Goal: Task Accomplishment & Management: Complete application form

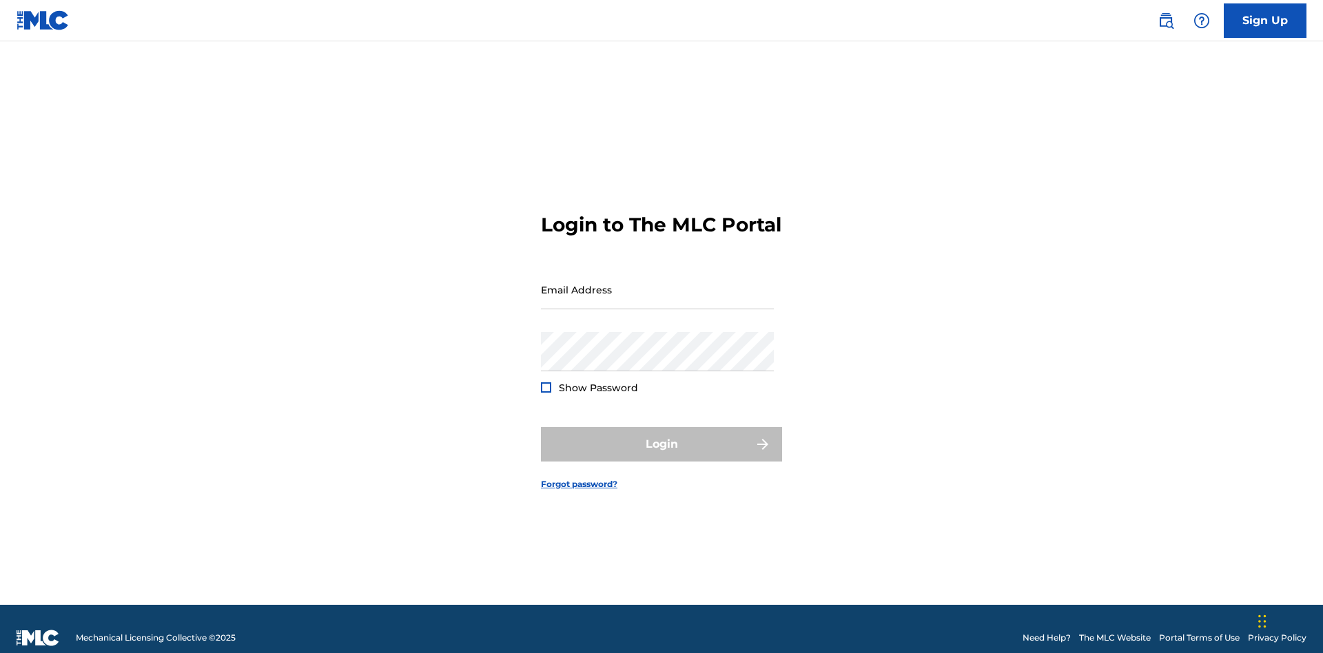
scroll to position [18, 0]
click at [1265, 20] on link "Sign Up" at bounding box center [1264, 20] width 83 height 34
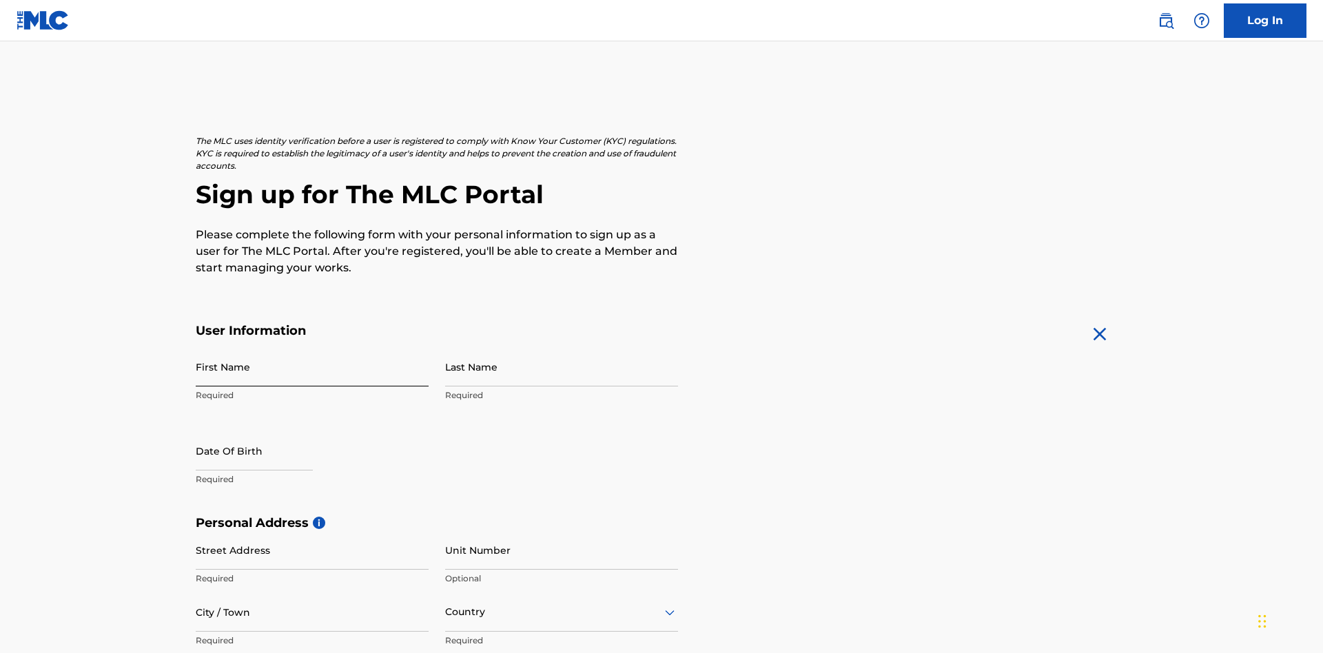
click at [312, 347] on input "First Name" at bounding box center [312, 366] width 233 height 39
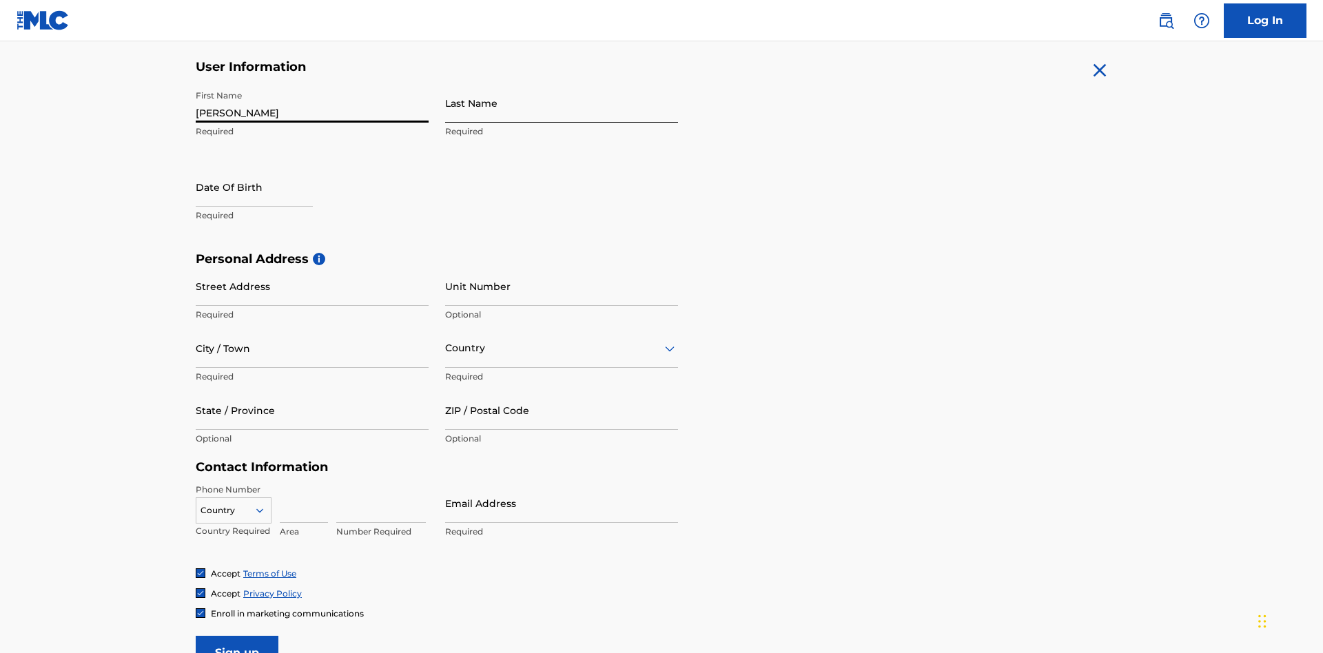
type input "Krystal"
click at [561, 103] on input "Last Name" at bounding box center [561, 102] width 233 height 39
type input "Ribble"
click at [265, 167] on input "text" at bounding box center [254, 186] width 117 height 39
select select "8"
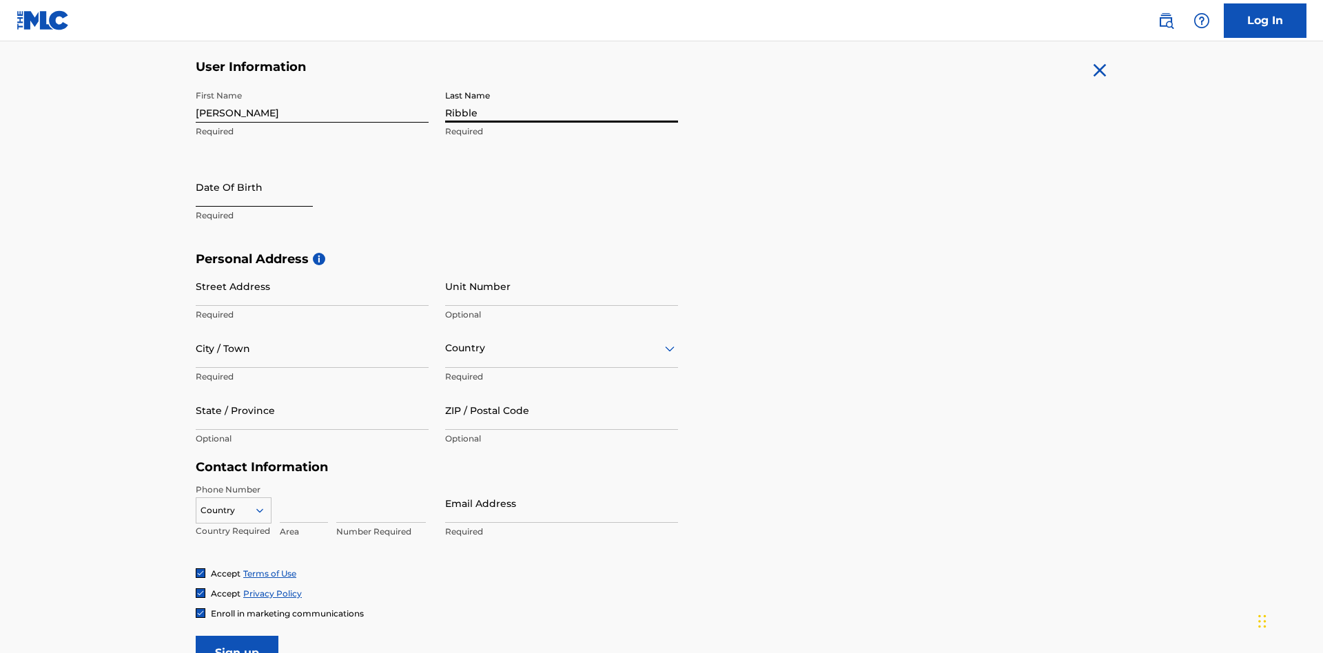
select select "2025"
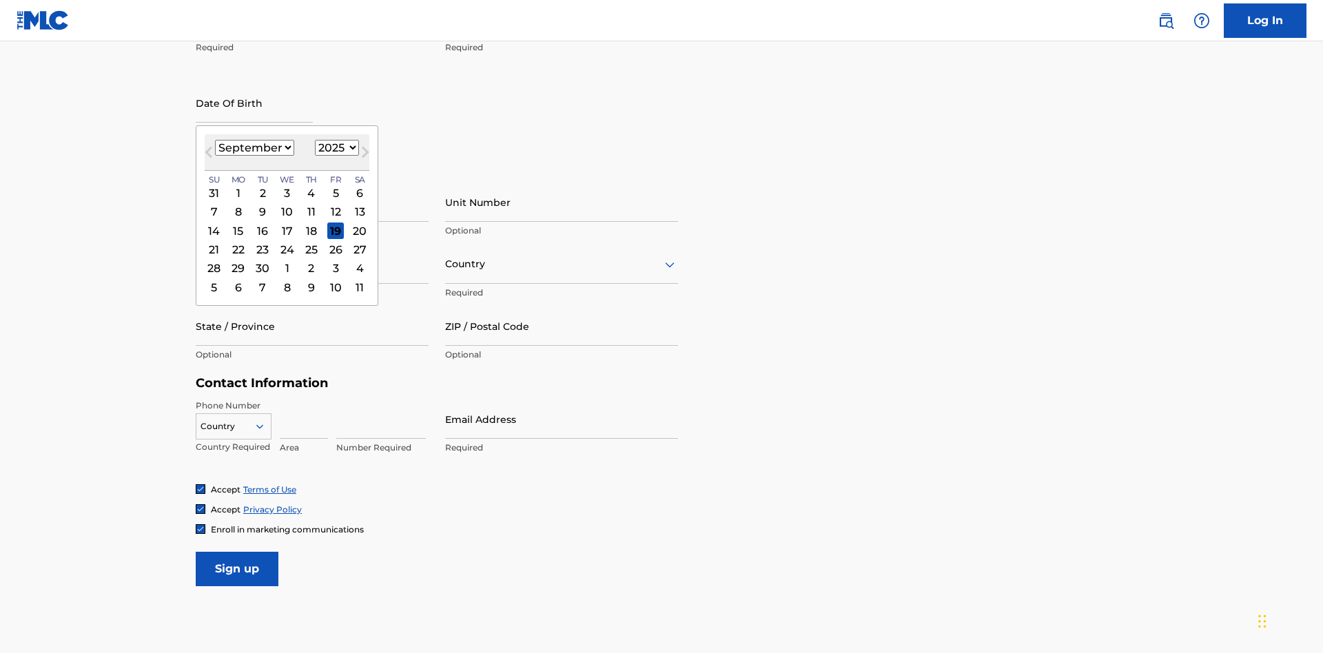
click at [253, 147] on select "January February March April May June July August September October November De…" at bounding box center [254, 148] width 79 height 16
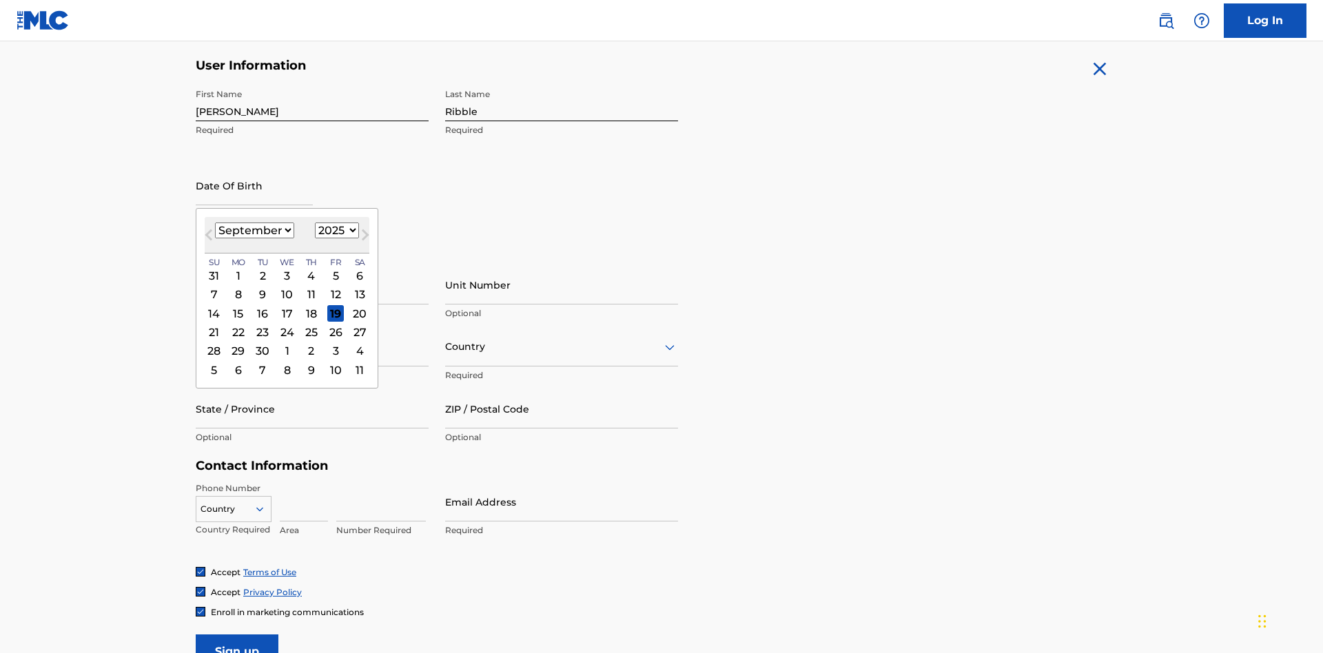
select select "0"
click at [335, 230] on select "1900 1901 1902 1903 1904 1905 1906 1907 1908 1909 1910 1911 1912 1913 1914 1915…" at bounding box center [337, 230] width 44 height 16
select select "1985"
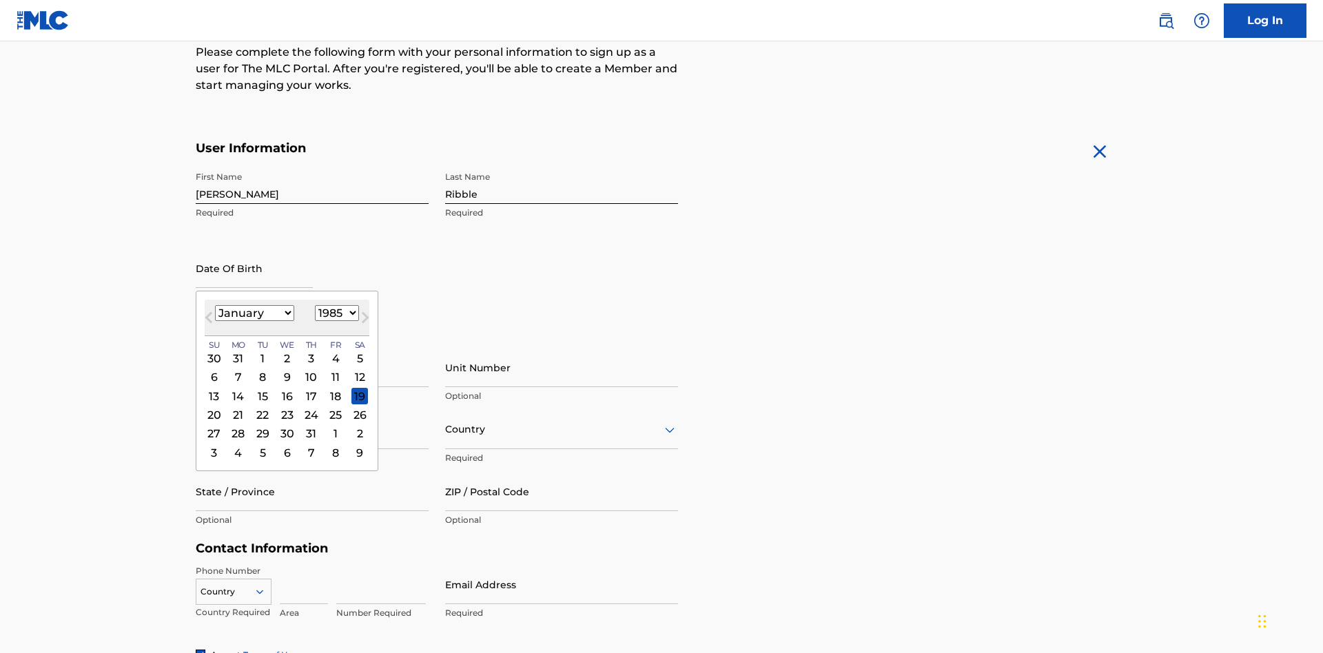
click at [335, 313] on select "1900 1901 1902 1903 1904 1905 1906 1907 1908 1909 1910 1911 1912 1913 1914 1915…" at bounding box center [337, 313] width 44 height 16
click at [262, 369] on div "8" at bounding box center [262, 377] width 17 height 17
type input "January 8 1985"
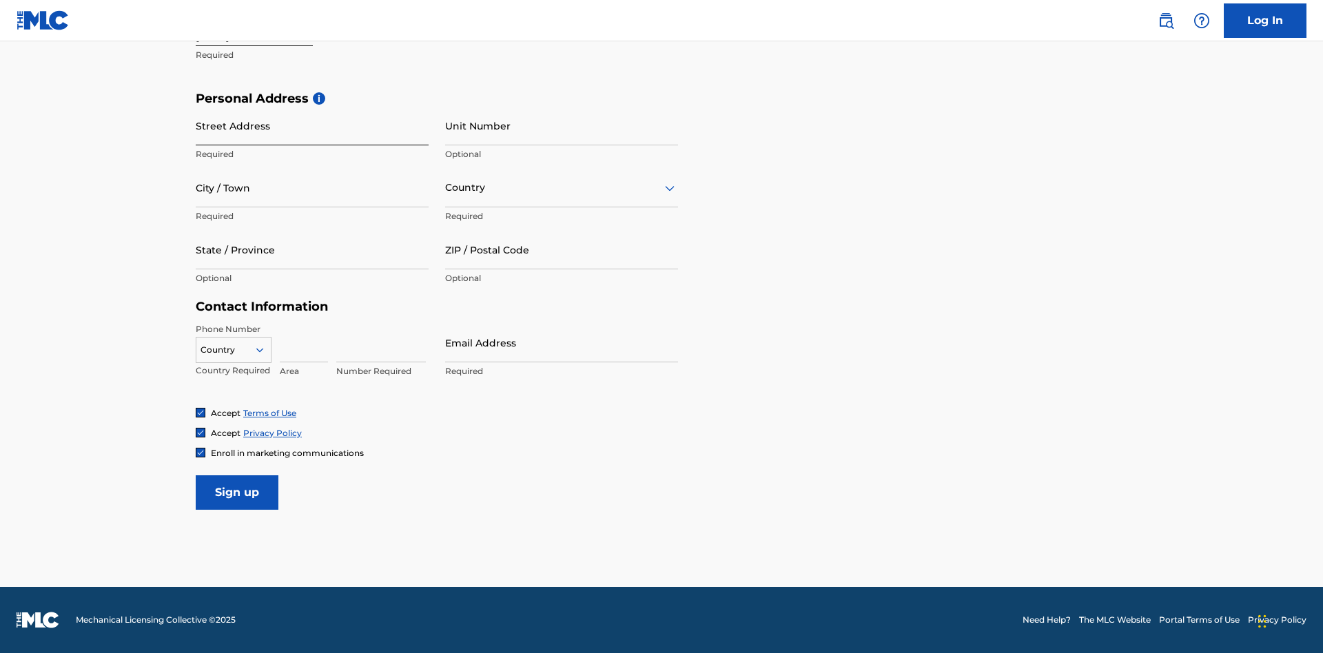
click at [312, 125] on input "Street Address" at bounding box center [312, 125] width 233 height 39
type input "9909 Elks Run Rd"
click at [312, 187] on input "City / Town" at bounding box center [312, 187] width 233 height 39
type input "Roseville"
click at [446, 187] on input "text" at bounding box center [446, 187] width 3 height 14
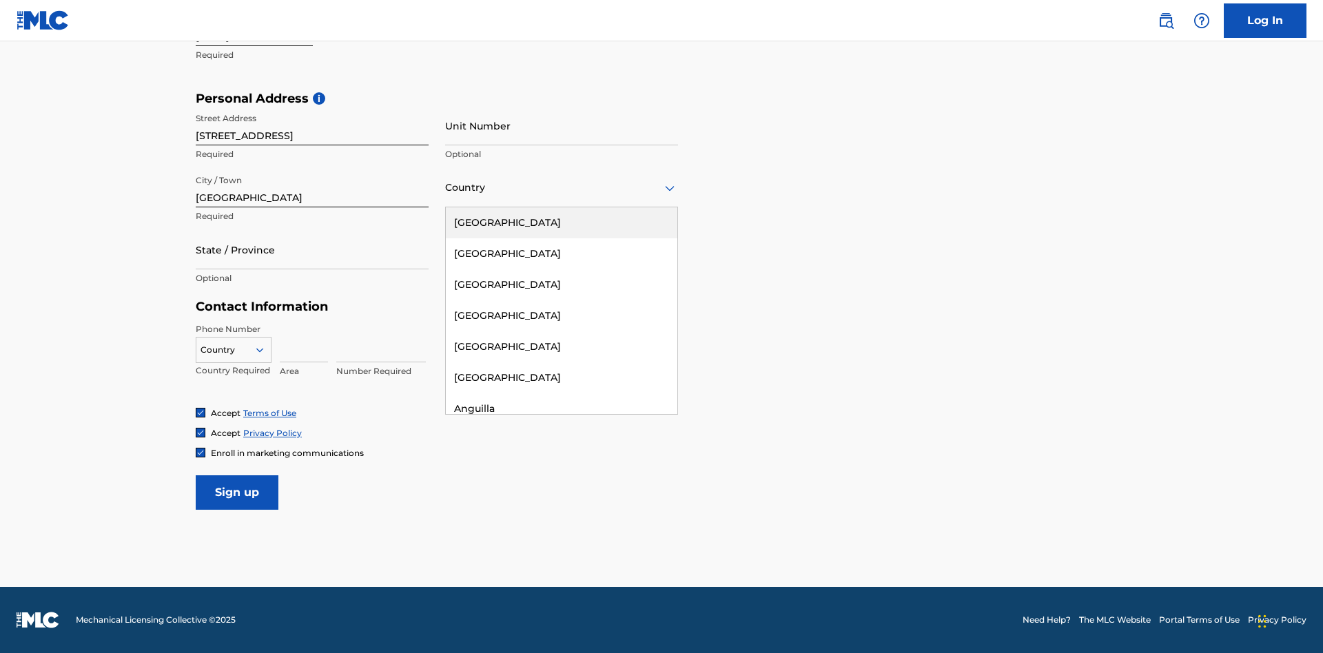
click at [561, 222] on div "United States" at bounding box center [561, 222] width 231 height 31
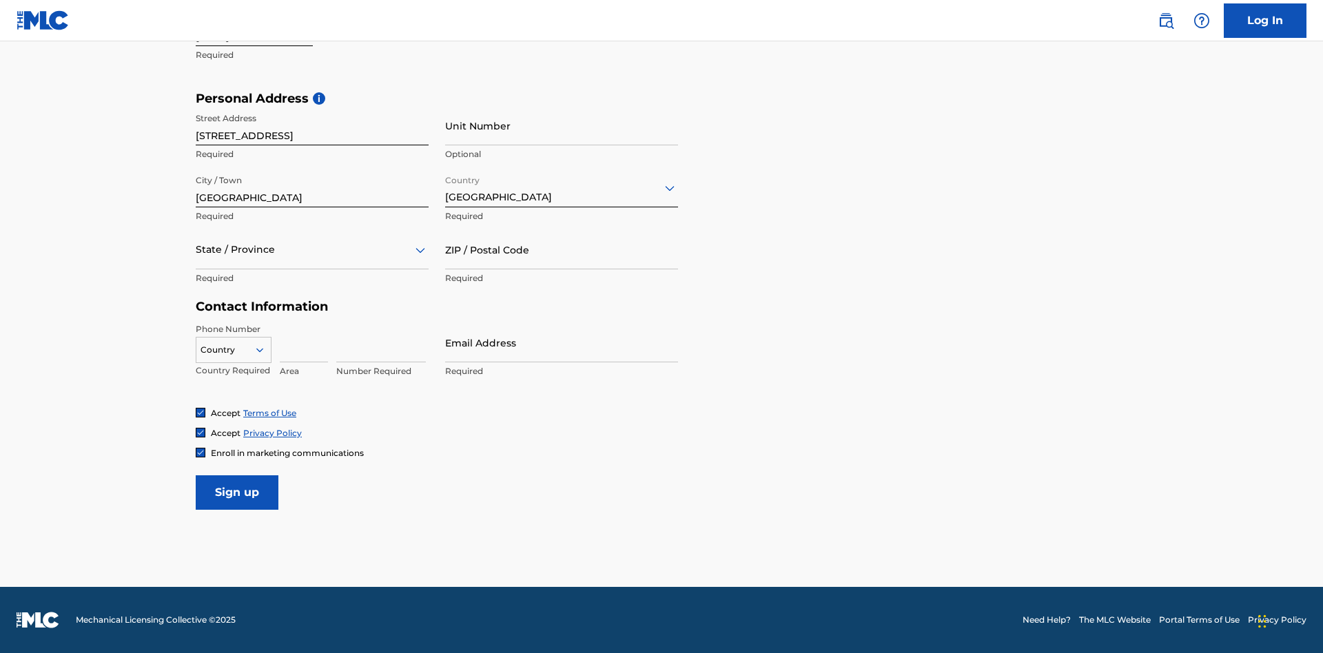
click at [312, 249] on div at bounding box center [312, 249] width 233 height 17
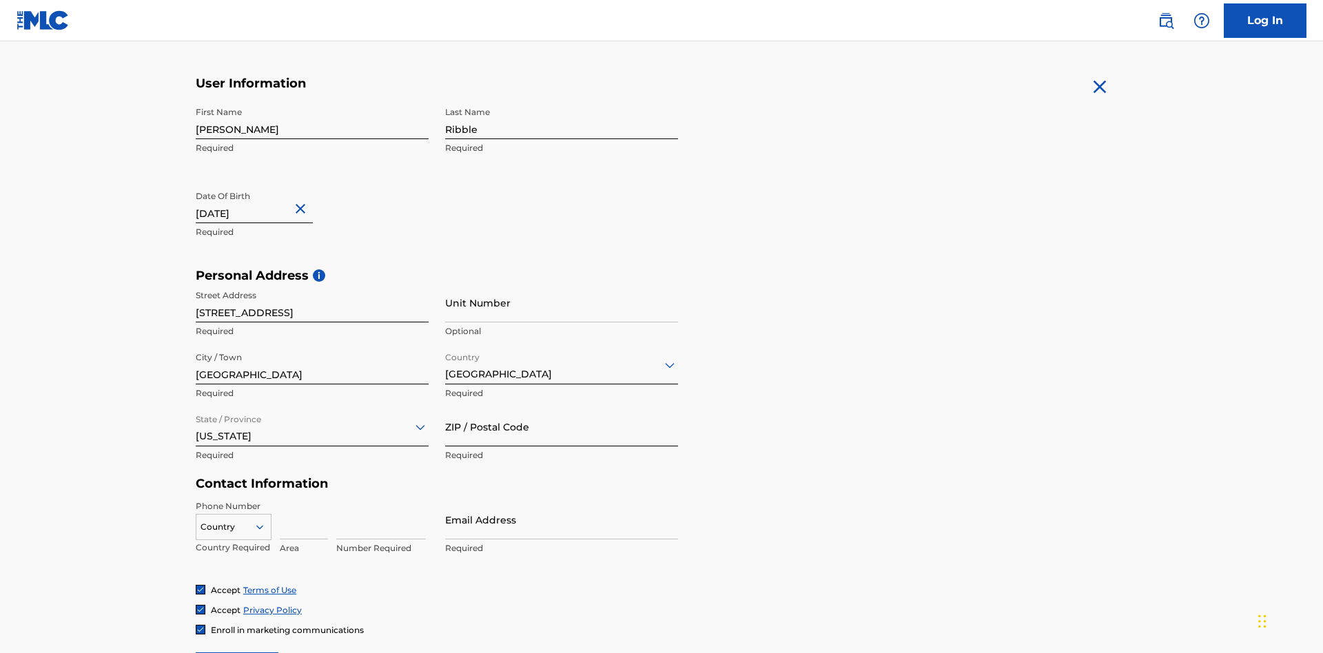
click at [561, 407] on input "ZIP / Postal Code" at bounding box center [561, 426] width 233 height 39
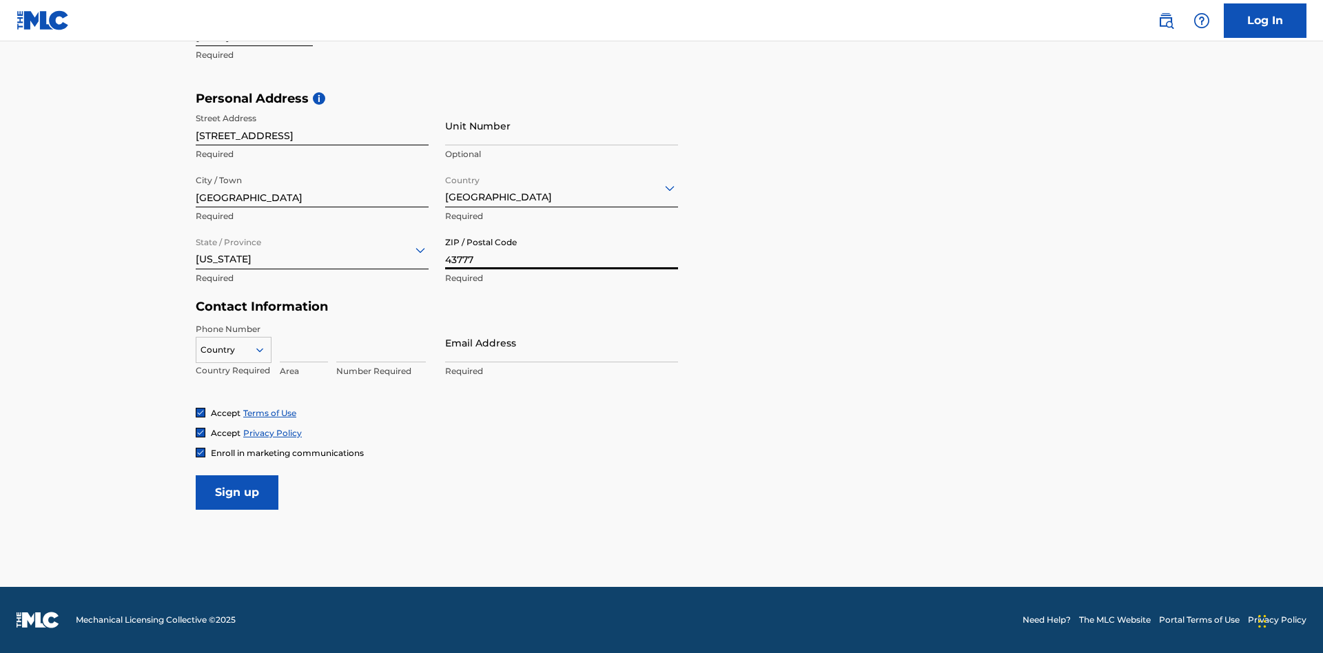
type input "43777"
click at [265, 349] on icon at bounding box center [259, 350] width 12 height 12
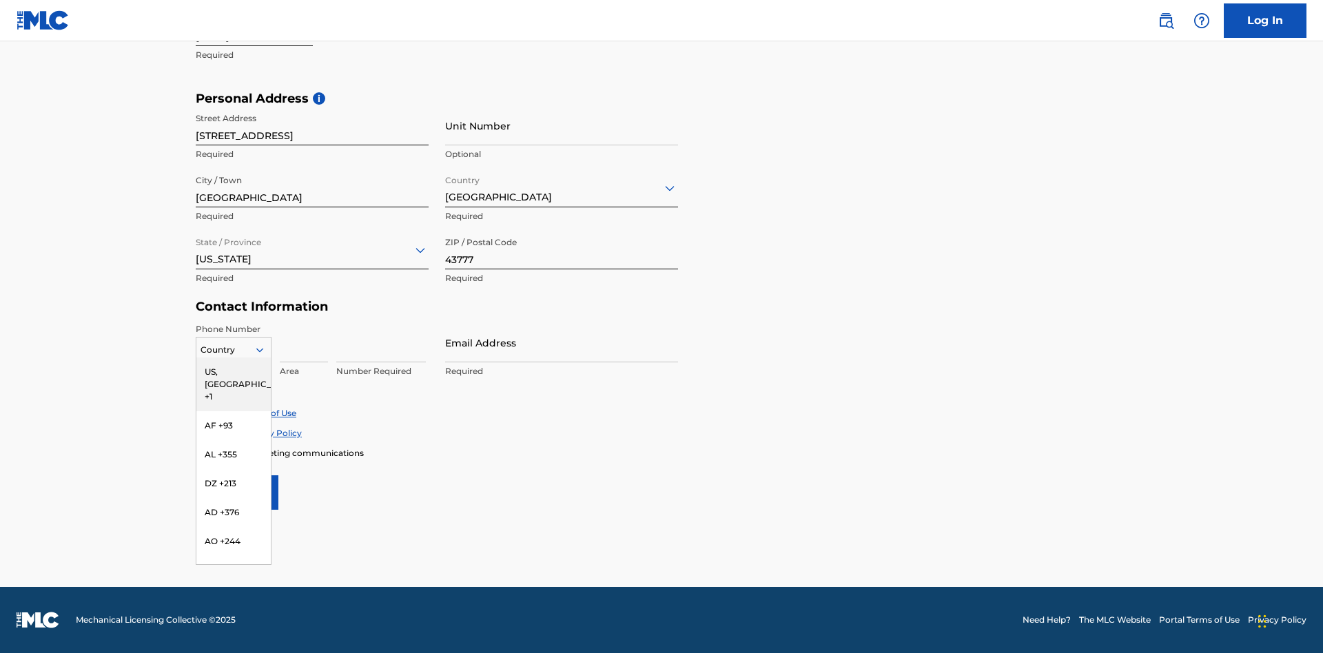
click at [234, 371] on div "US, CA +1" at bounding box center [233, 385] width 74 height 54
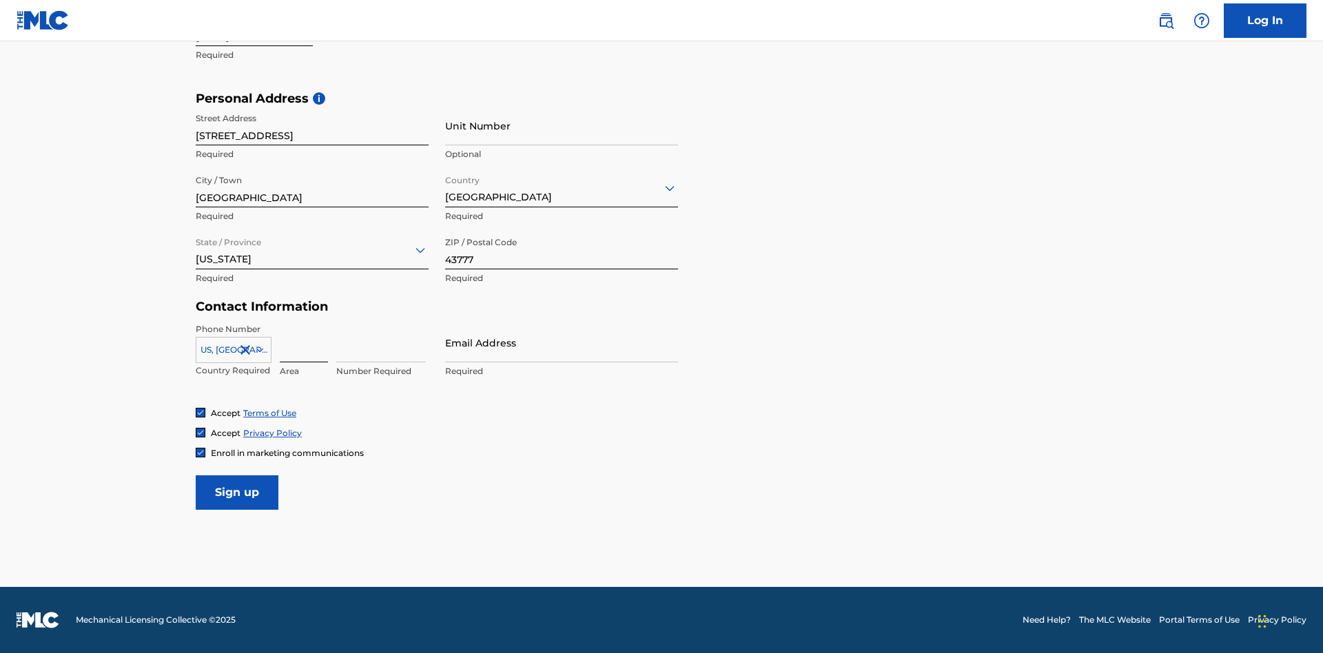
click at [304, 342] on input at bounding box center [304, 342] width 48 height 39
type input "740"
click at [381, 342] on input at bounding box center [381, 342] width 90 height 39
type input "8086351"
click at [561, 342] on input "Email Address" at bounding box center [561, 342] width 233 height 39
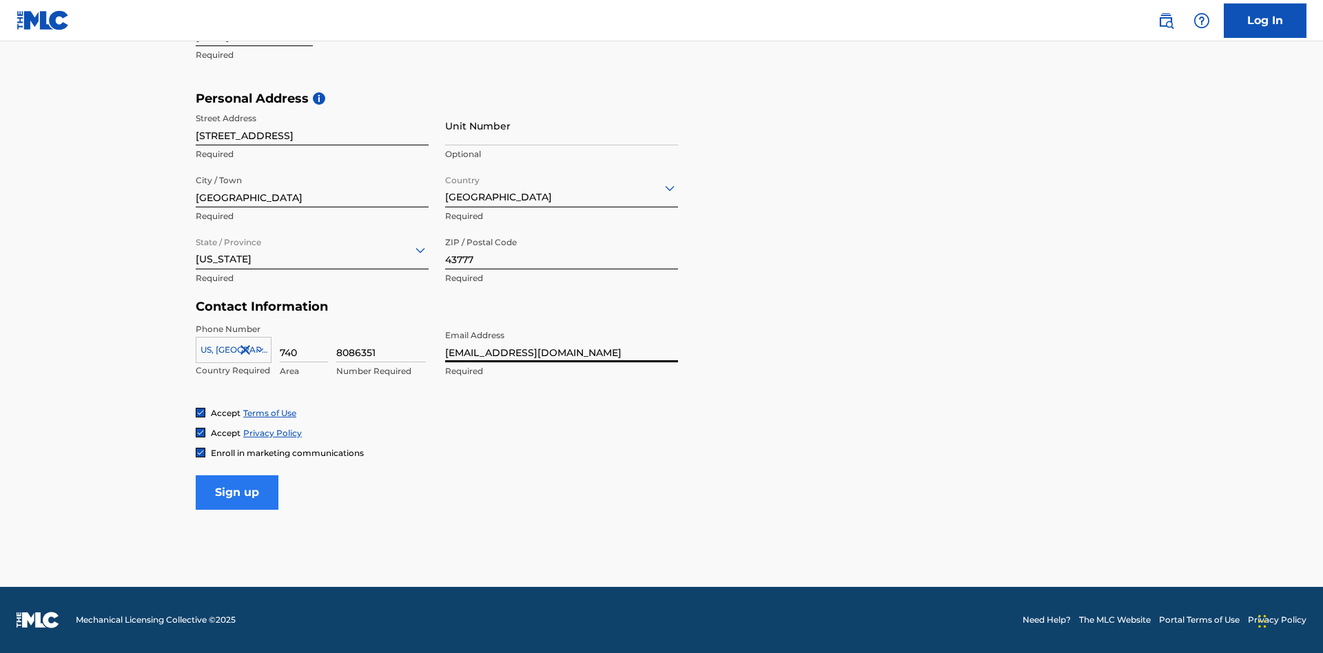
type input "9c6f3db2-d1d5-4add-a5c6-fd5572876c31@mailslurp.biz"
click at [237, 492] on input "Sign up" at bounding box center [237, 492] width 83 height 34
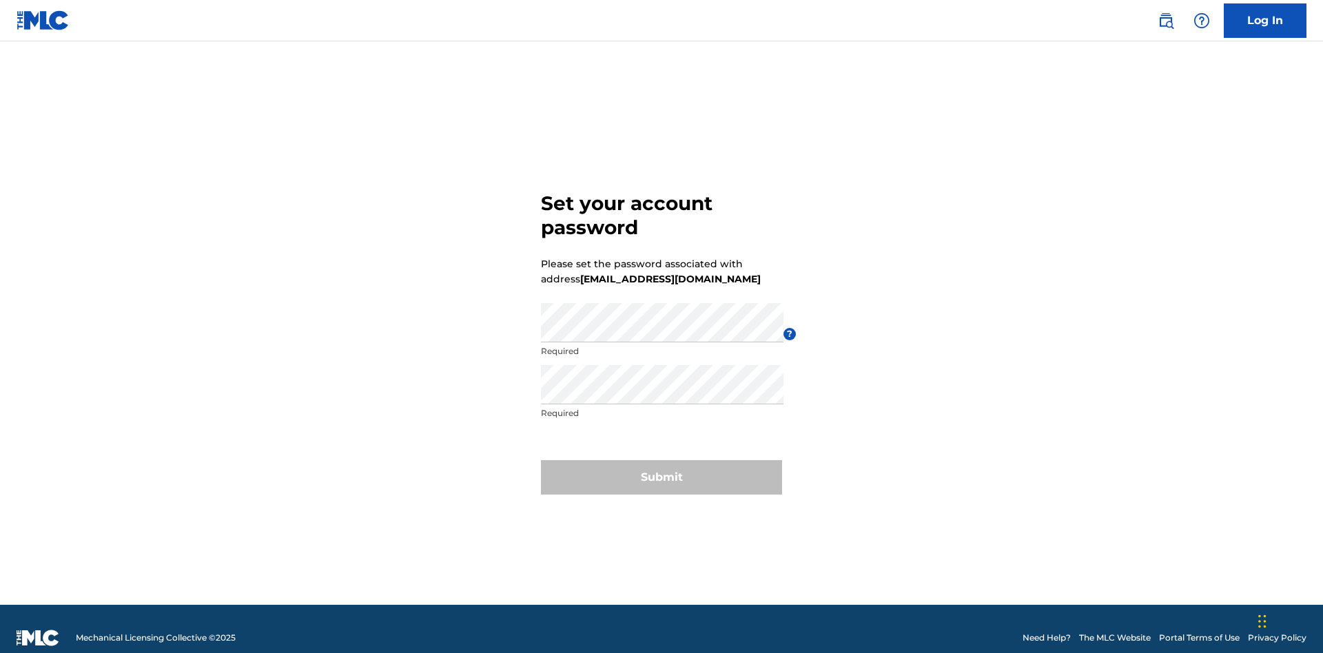
scroll to position [18, 0]
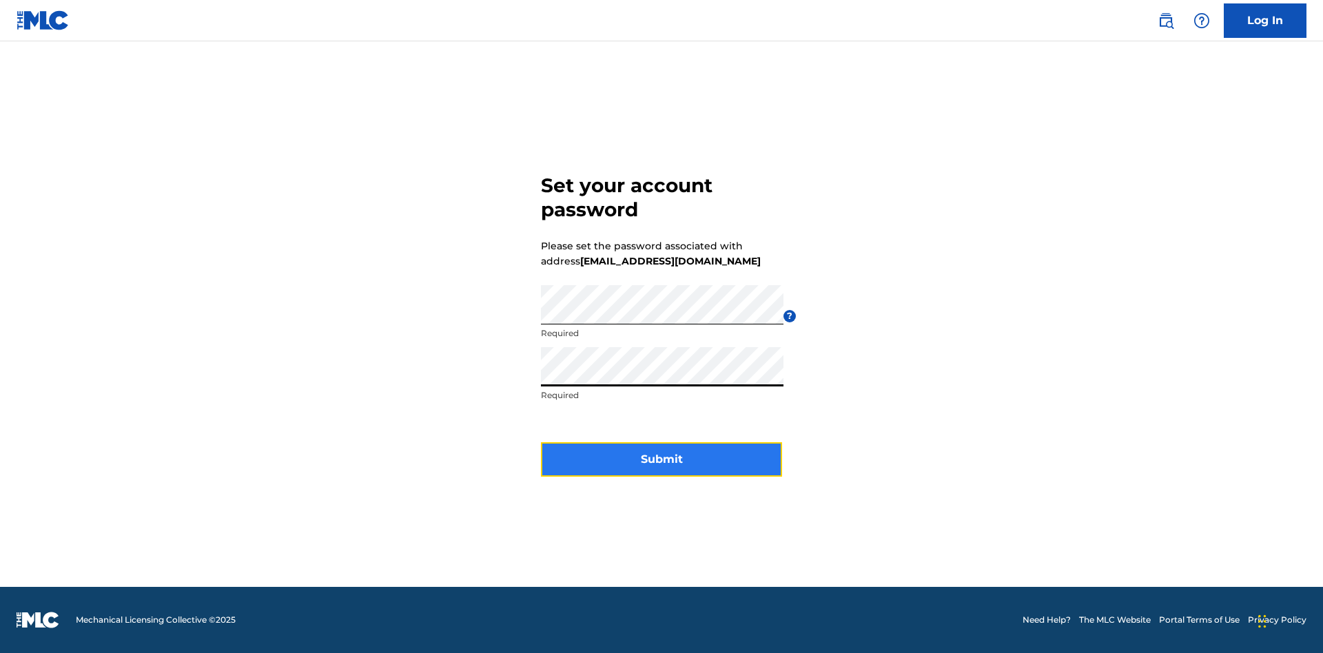
click at [661, 468] on button "Submit" at bounding box center [661, 459] width 241 height 34
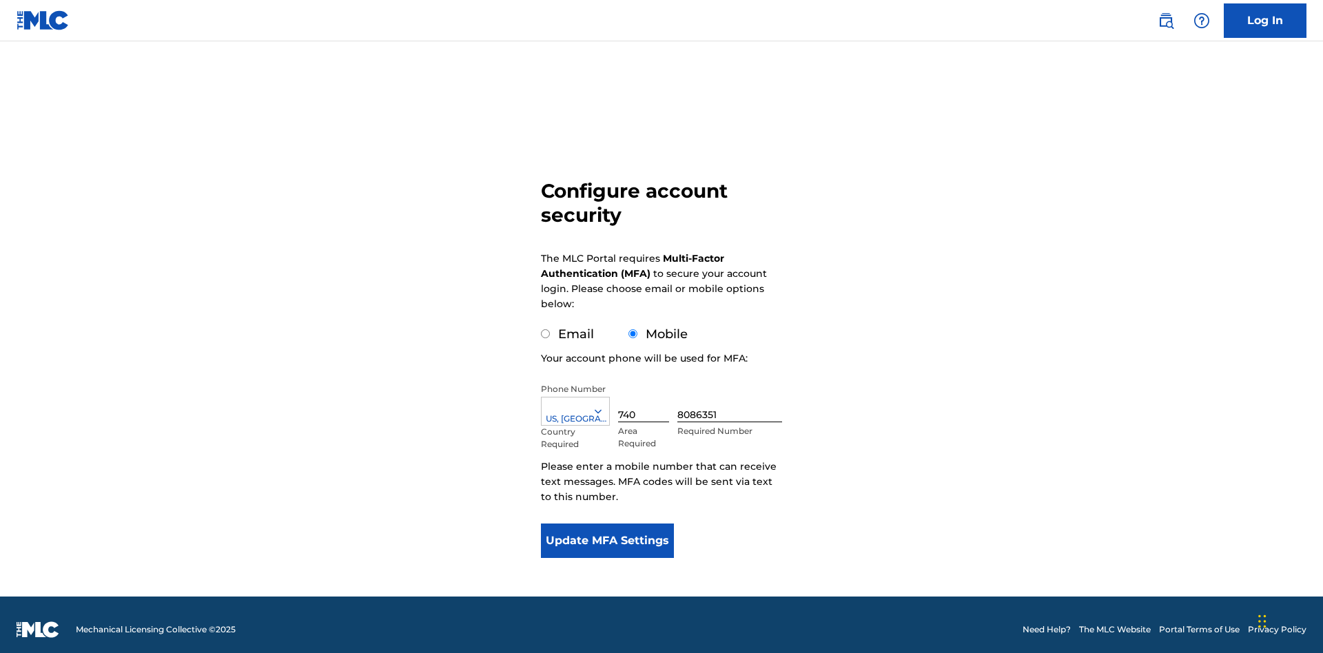
scroll to position [14, 0]
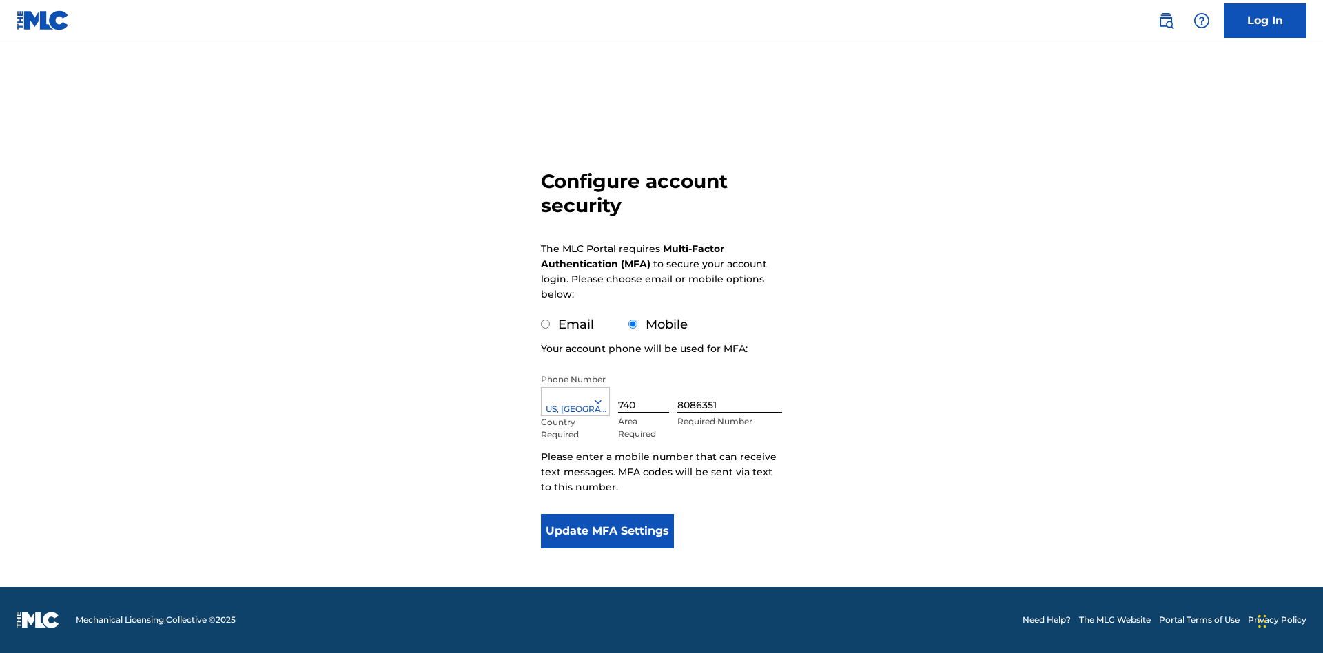
click at [633, 324] on input "Mobile" at bounding box center [632, 324] width 9 height 9
click at [603, 402] on icon at bounding box center [598, 401] width 12 height 12
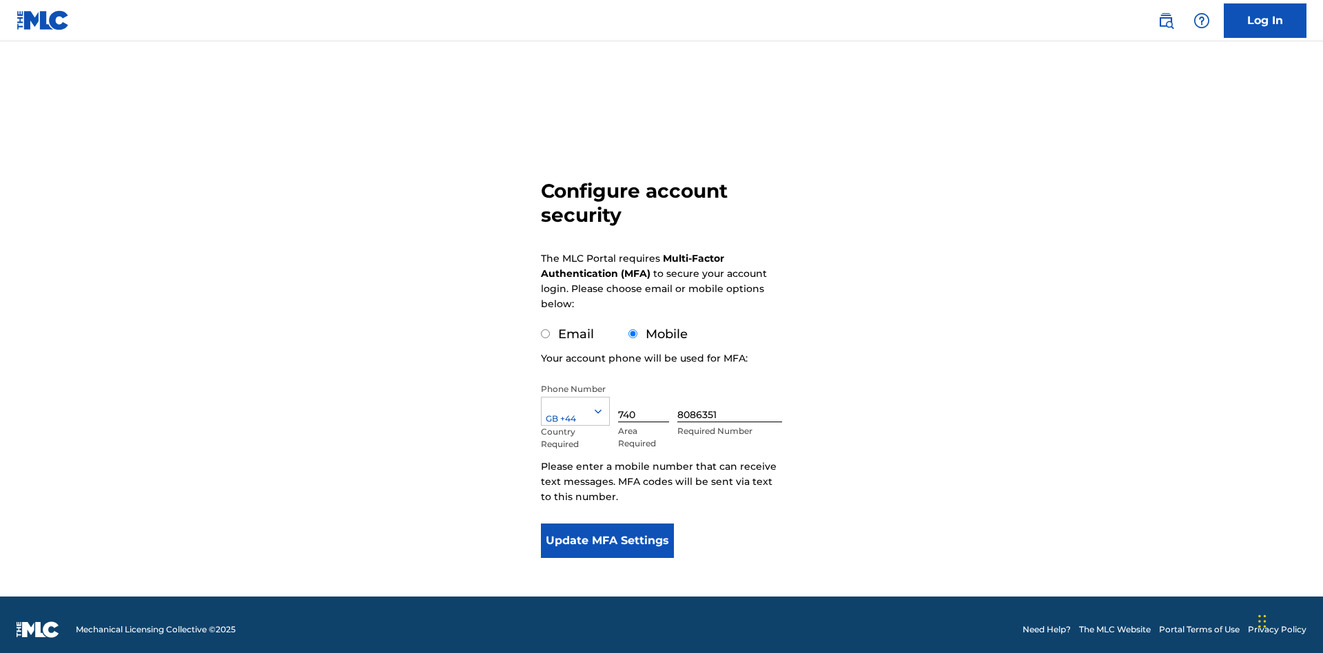
click at [646, 393] on input "740" at bounding box center [643, 402] width 51 height 39
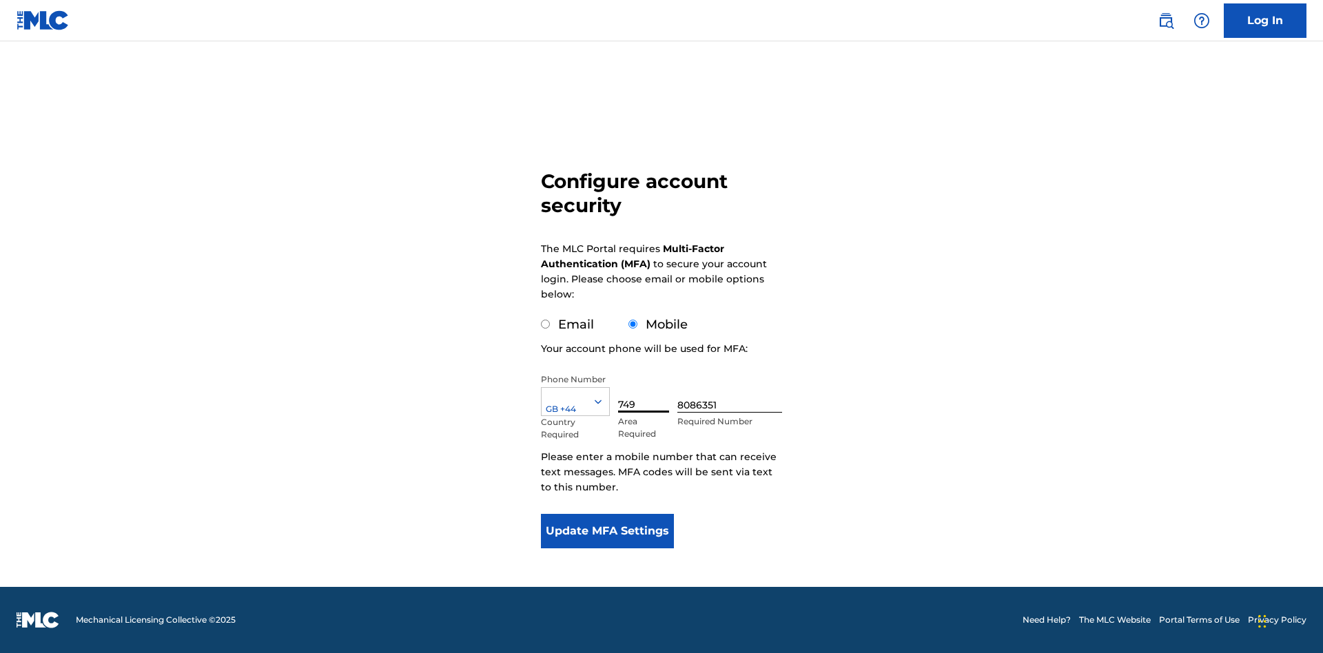
type input "749"
click at [732, 393] on input "8086351" at bounding box center [729, 392] width 105 height 39
type input "2881350"
click at [607, 531] on button "Update MFA Settings" at bounding box center [607, 531] width 133 height 34
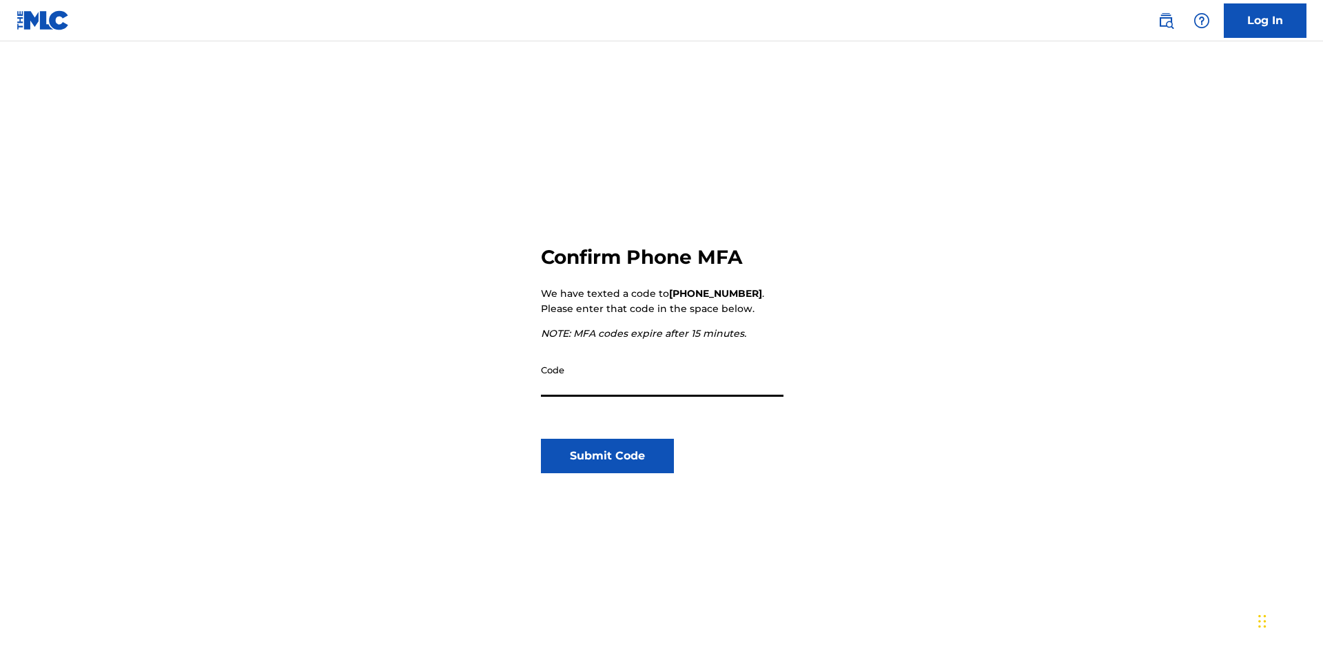
scroll to position [143, 0]
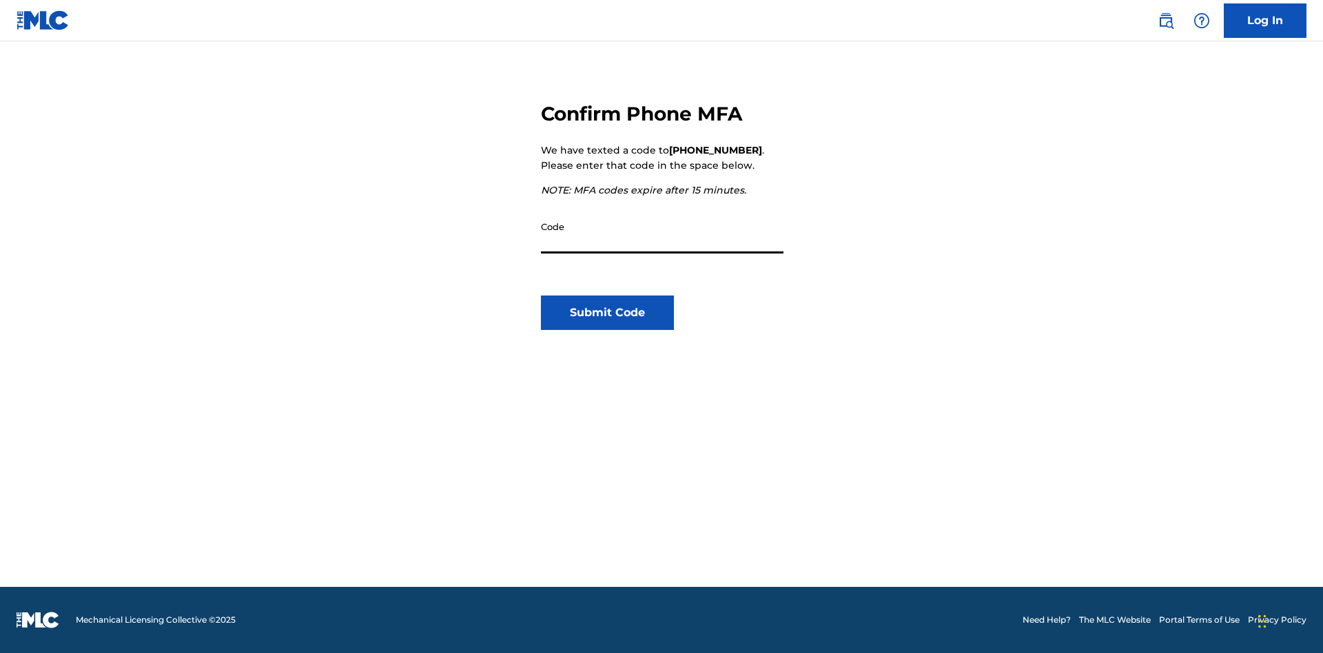
click at [662, 234] on input "Code" at bounding box center [662, 233] width 242 height 39
type input "634392"
click at [607, 313] on button "Submit Code" at bounding box center [607, 313] width 133 height 34
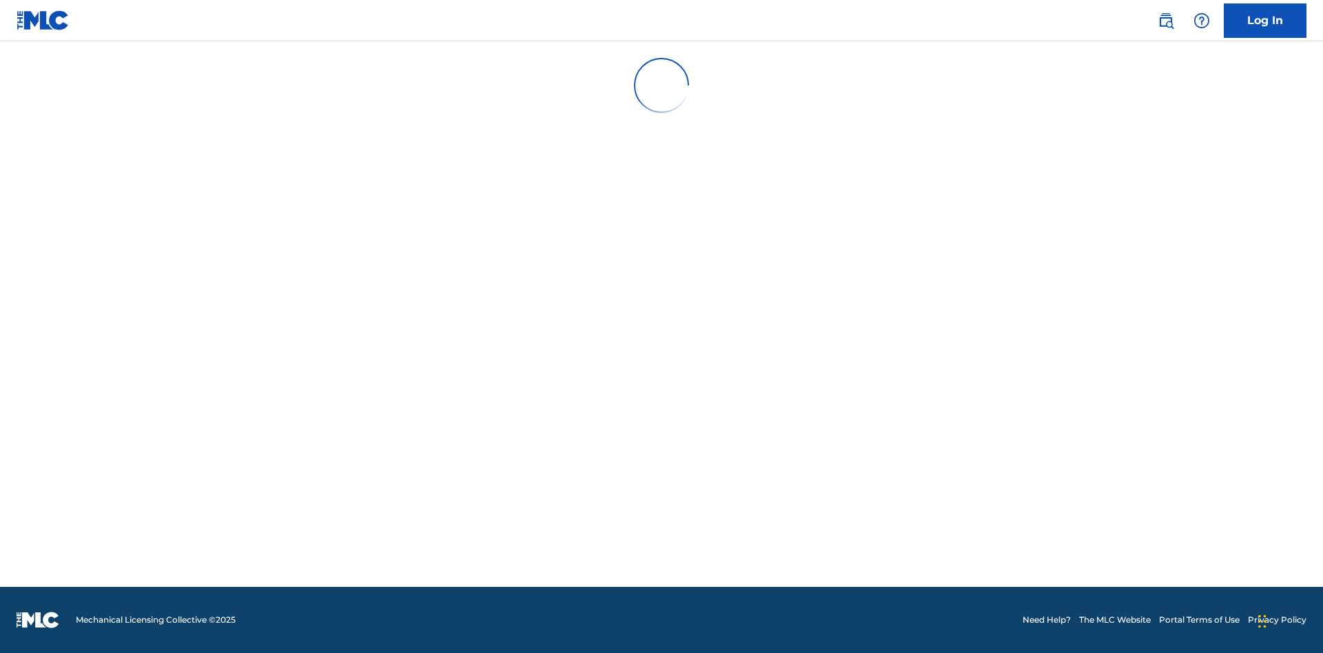
scroll to position [0, 0]
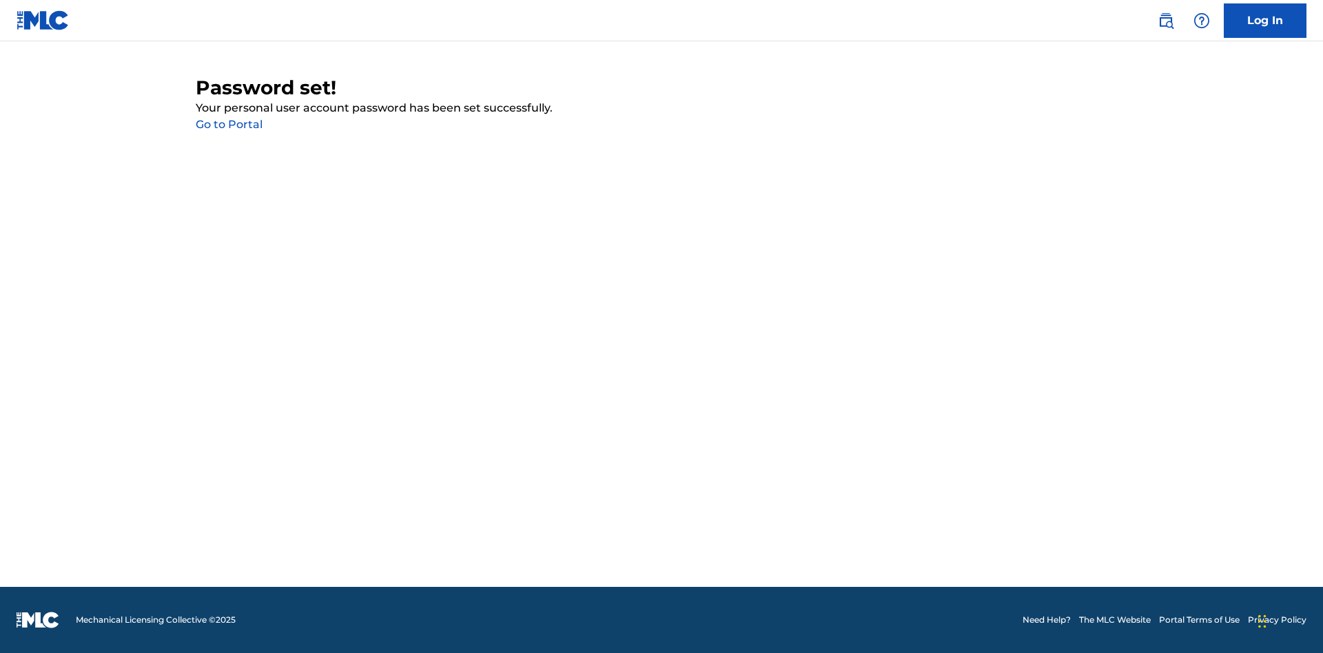
click at [229, 125] on link "Go to Portal" at bounding box center [229, 124] width 67 height 13
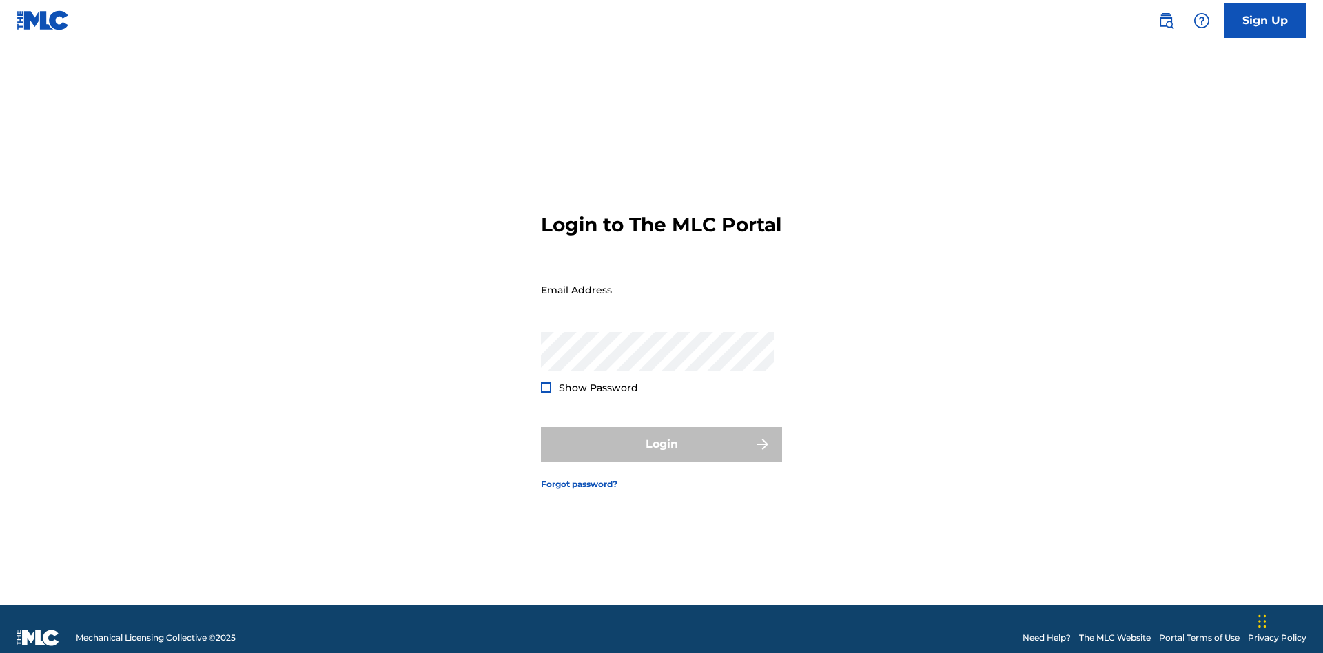
click at [657, 283] on input "Email Address" at bounding box center [657, 289] width 233 height 39
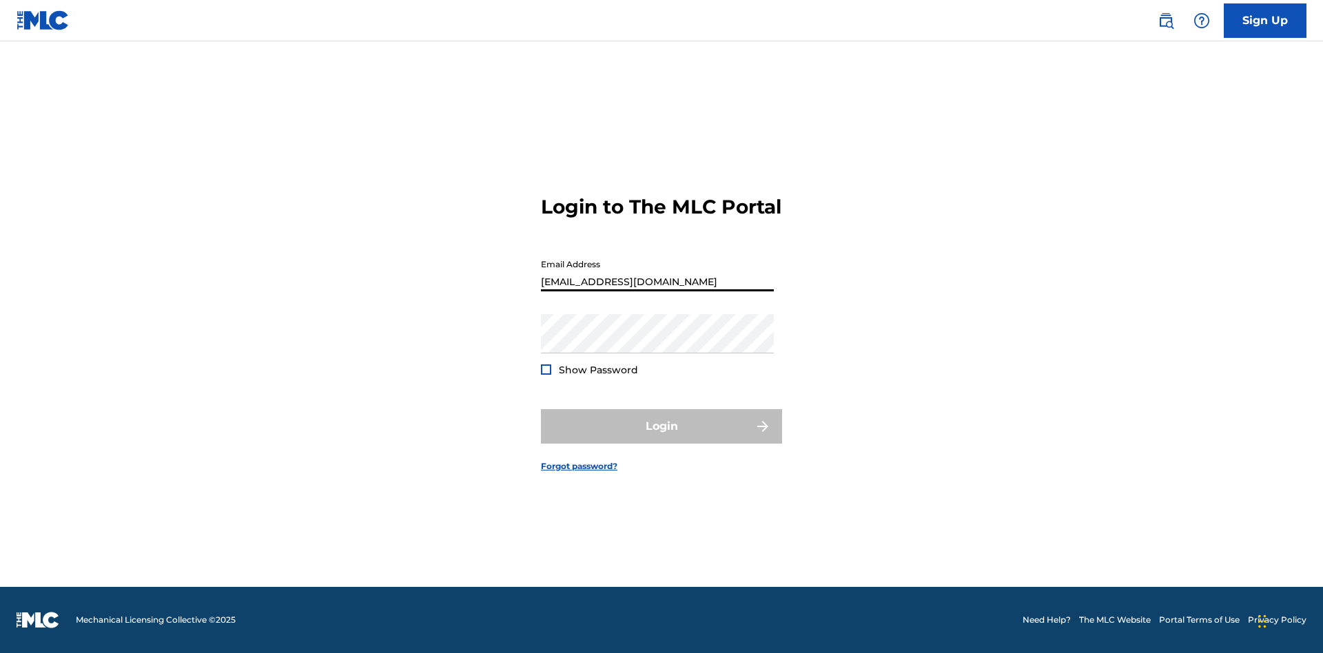
type input "[EMAIL_ADDRESS][DOMAIN_NAME]"
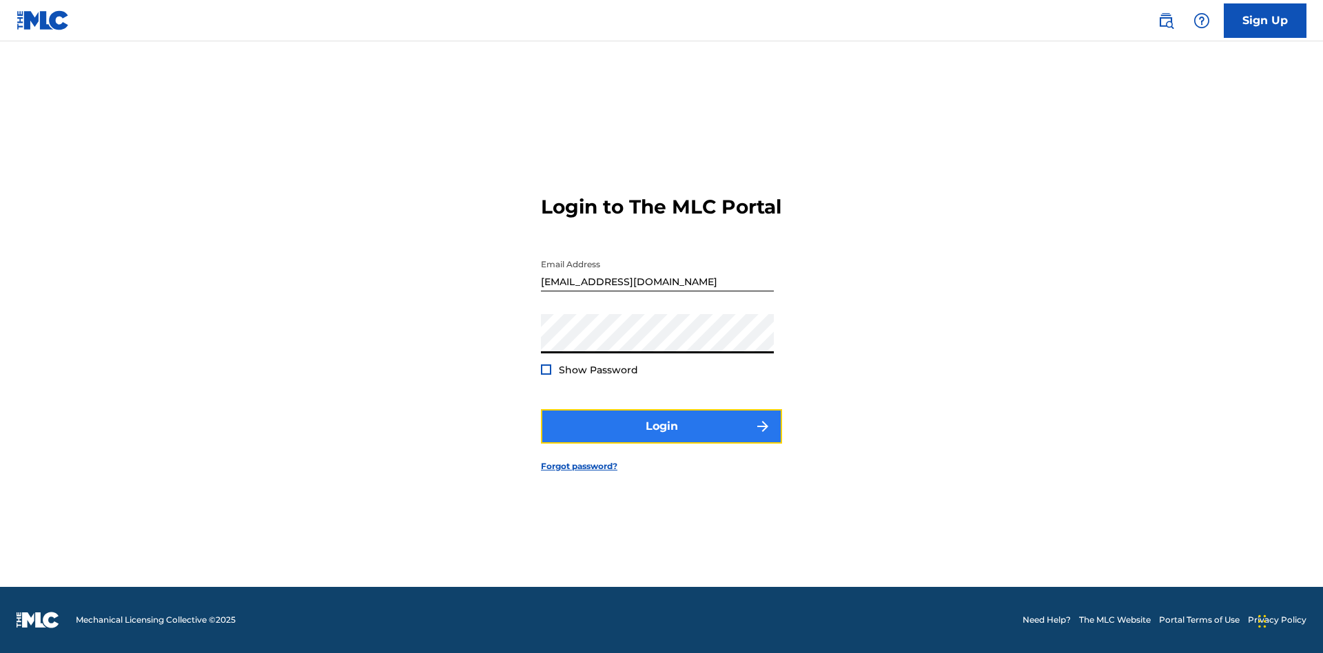
click at [661, 438] on button "Login" at bounding box center [661, 426] width 241 height 34
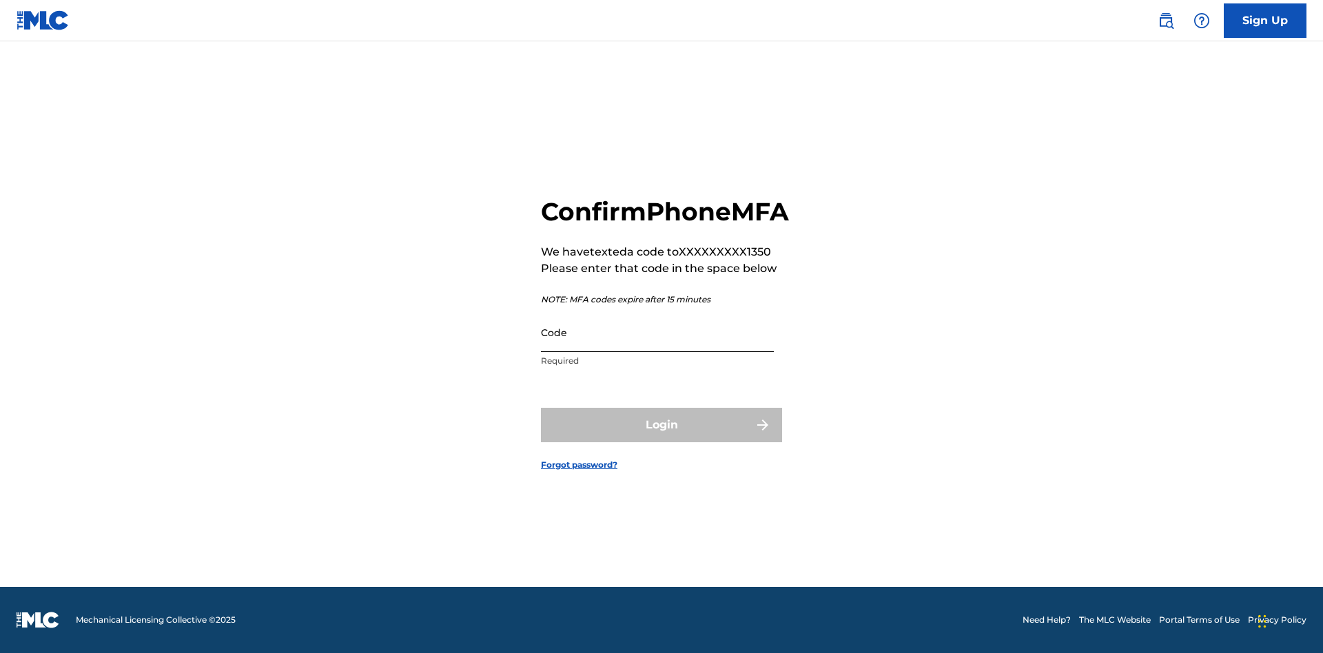
click at [657, 347] on input "Code" at bounding box center [657, 332] width 233 height 39
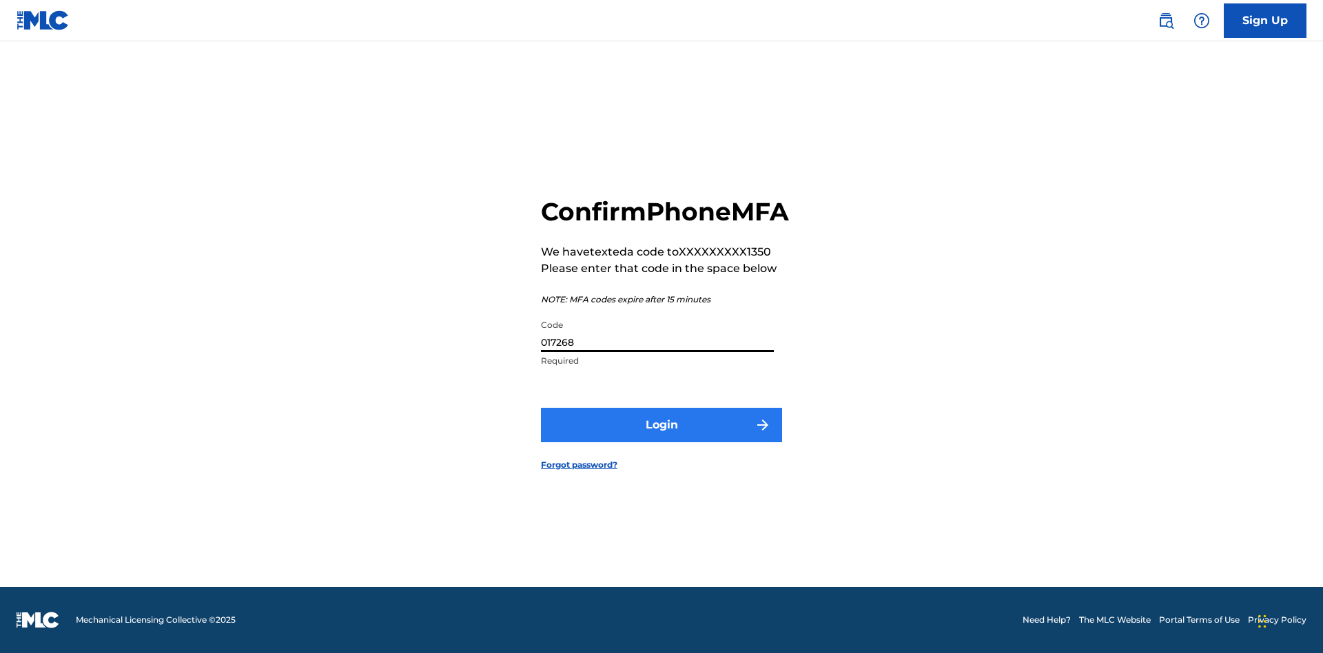
type input "017268"
click at [661, 440] on button "Login" at bounding box center [661, 425] width 241 height 34
